Goal: Transaction & Acquisition: Purchase product/service

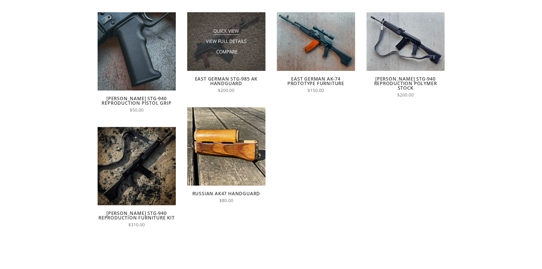
scroll to position [85, 0]
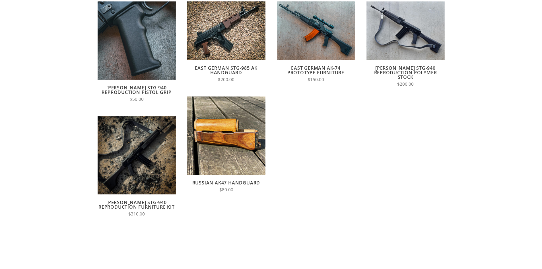
click at [237, 181] on link "Russian AK47 Handguard" at bounding box center [226, 183] width 68 height 6
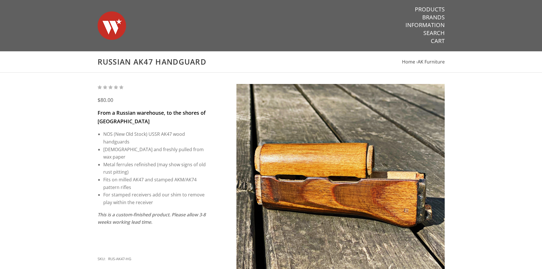
scroll to position [114, 0]
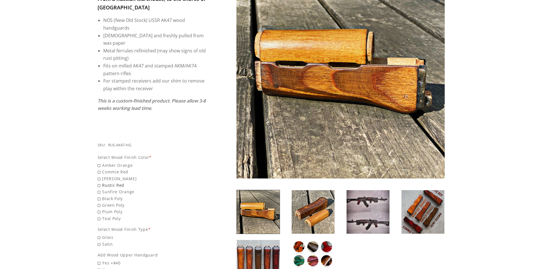
click at [123, 182] on span "Rustic Red" at bounding box center [152, 185] width 109 height 7
click at [123, 182] on input "Rustic Red" at bounding box center [138, 182] width 80 height 0
radio input "true"
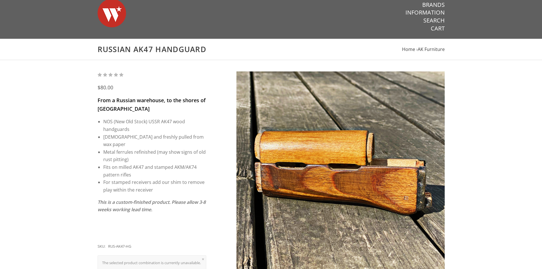
scroll to position [0, 0]
